Goal: Find specific page/section: Find specific page/section

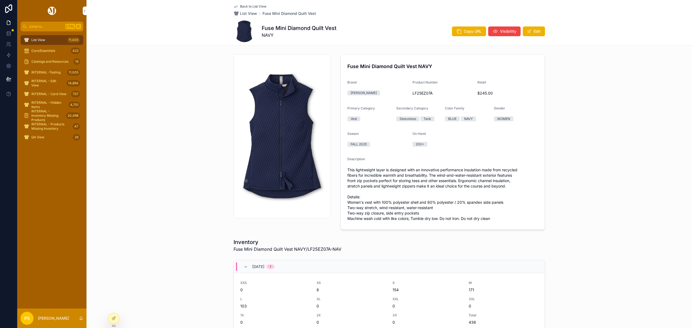
scroll to position [6, 0]
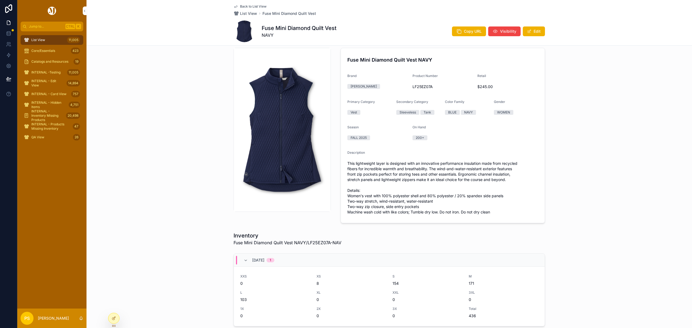
click at [36, 38] on span "List View" at bounding box center [38, 40] width 14 height 4
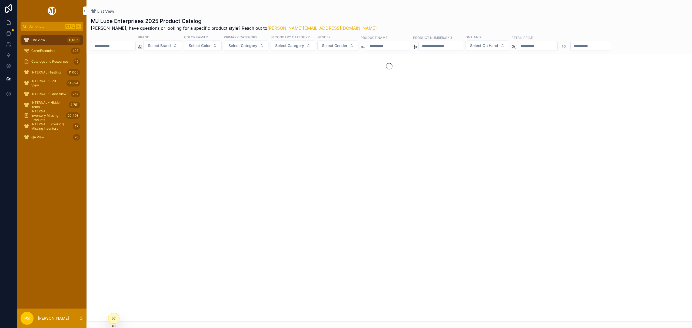
click at [134, 49] on input "scrollable content" at bounding box center [113, 46] width 44 height 8
type input "****"
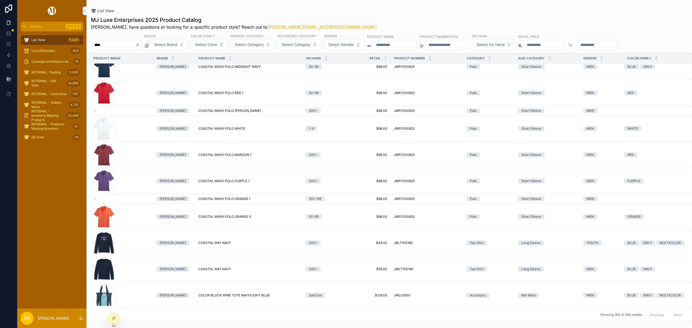
scroll to position [1725, 0]
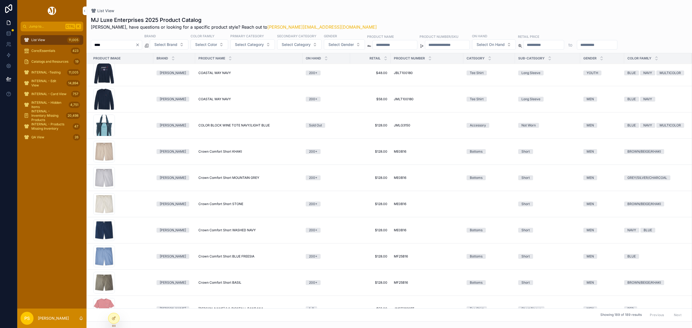
click at [177, 46] on span "Select Brand" at bounding box center [165, 44] width 23 height 5
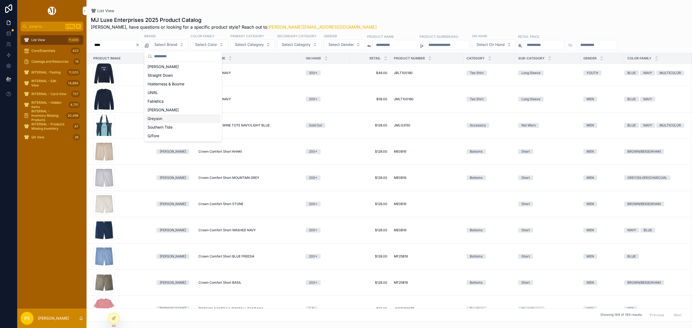
click at [162, 120] on div "Greyson" at bounding box center [183, 118] width 75 height 9
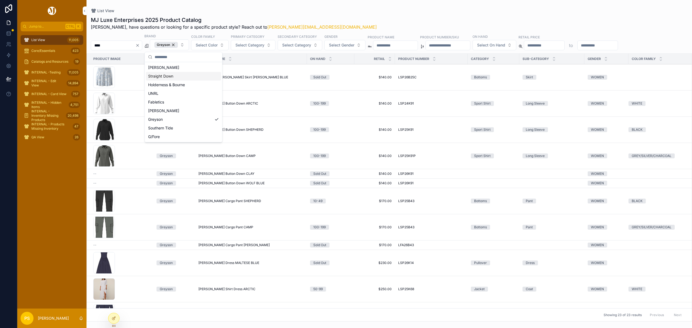
click at [331, 7] on div "List View MJ Luxe Enterprises 2025 Product Catalog [PERSON_NAME], have question…" at bounding box center [390, 161] width 606 height 322
